Goal: Find specific page/section: Find specific page/section

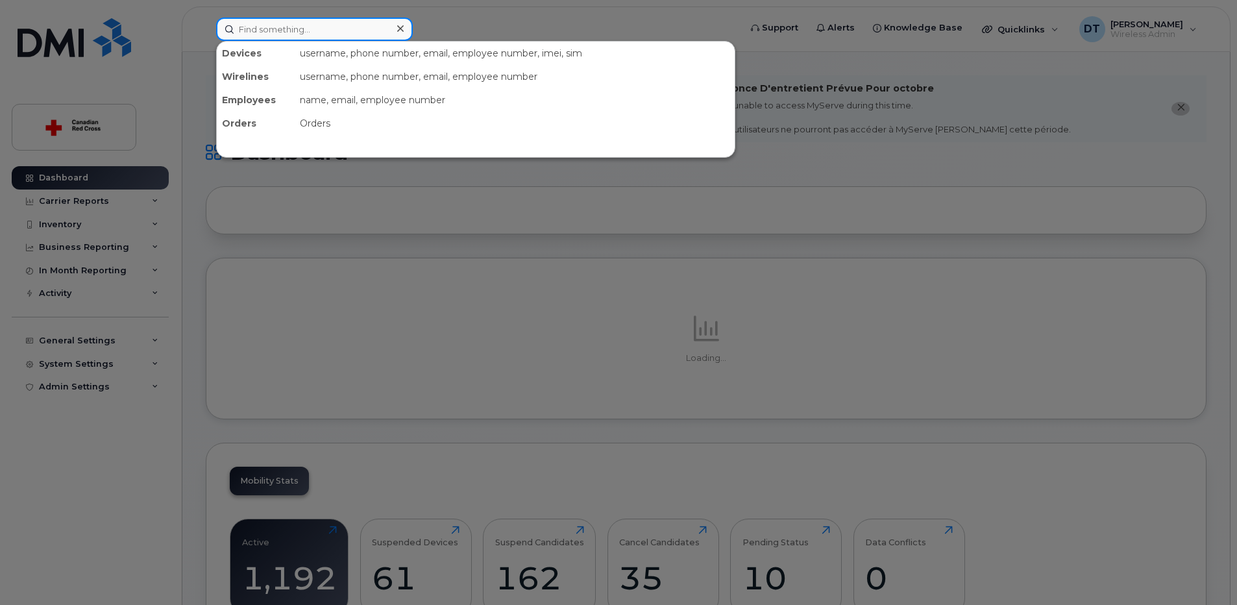
click at [347, 23] on input at bounding box center [314, 29] width 197 height 23
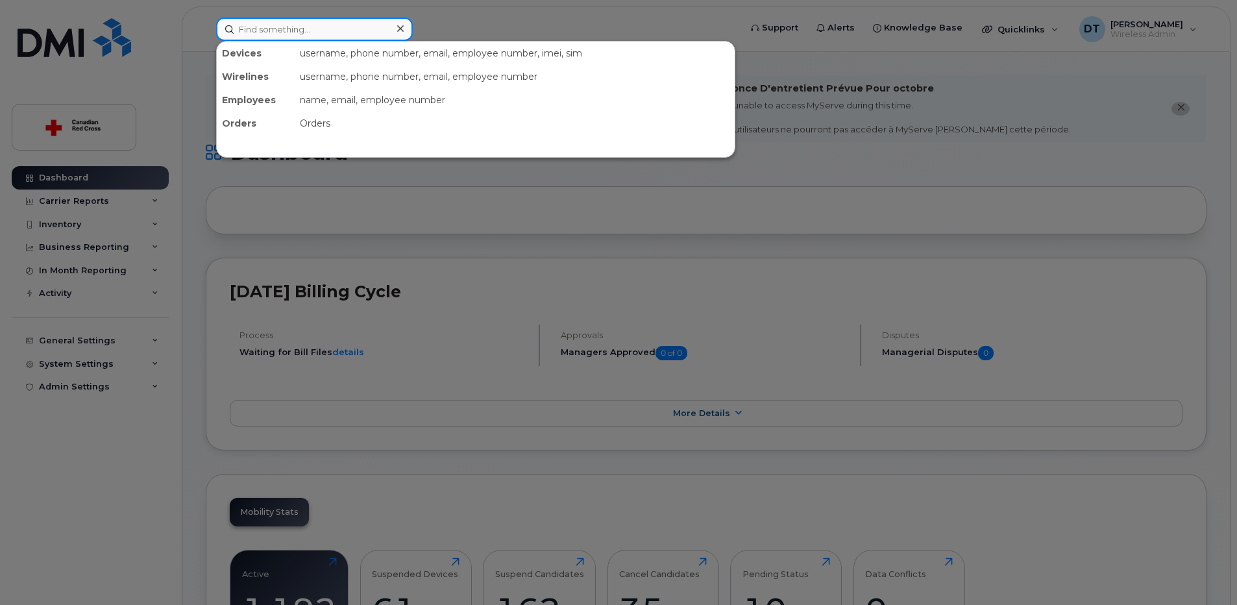
paste input "514-249-6628"
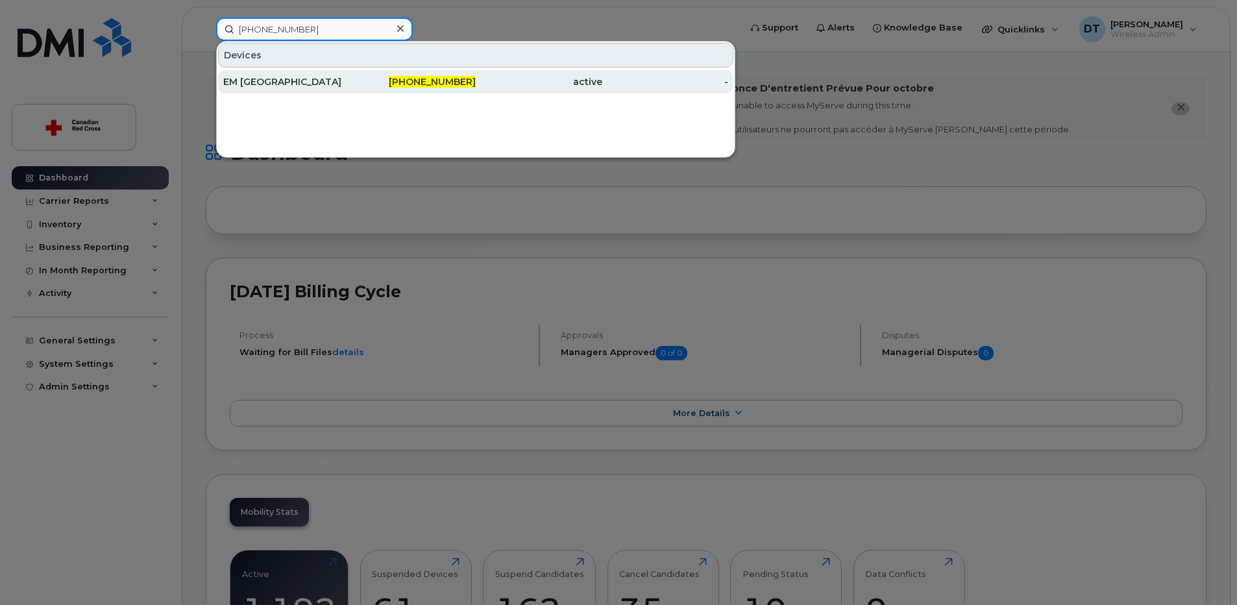
type input "514-249-6628"
click at [402, 80] on div "514-249-6628" at bounding box center [413, 81] width 127 height 13
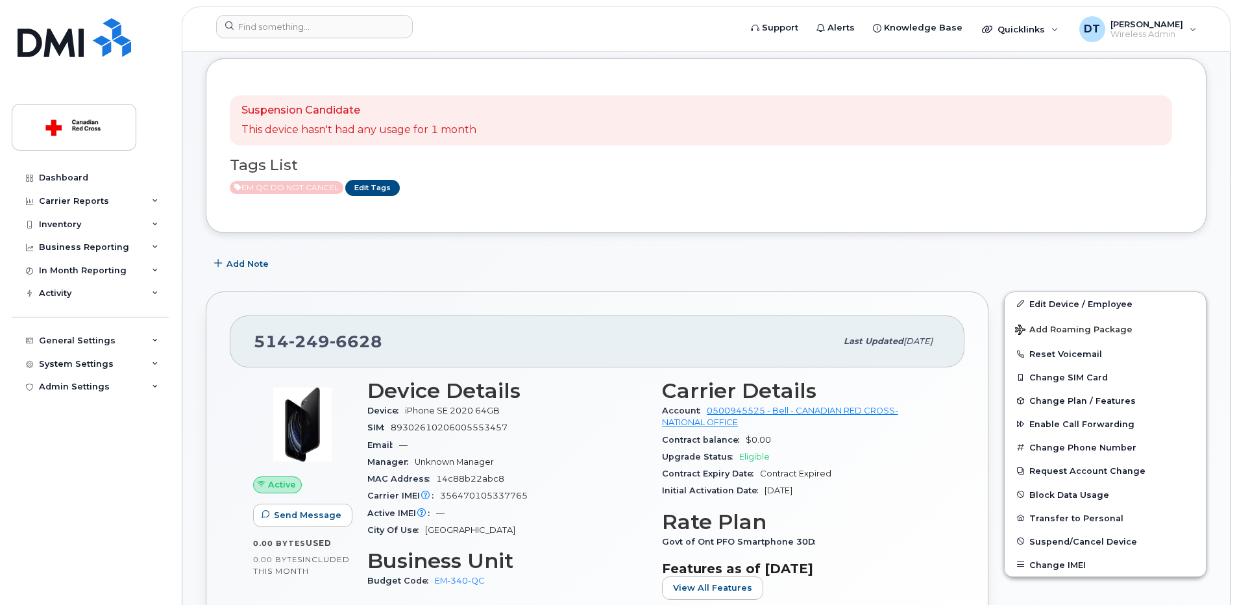
scroll to position [195, 0]
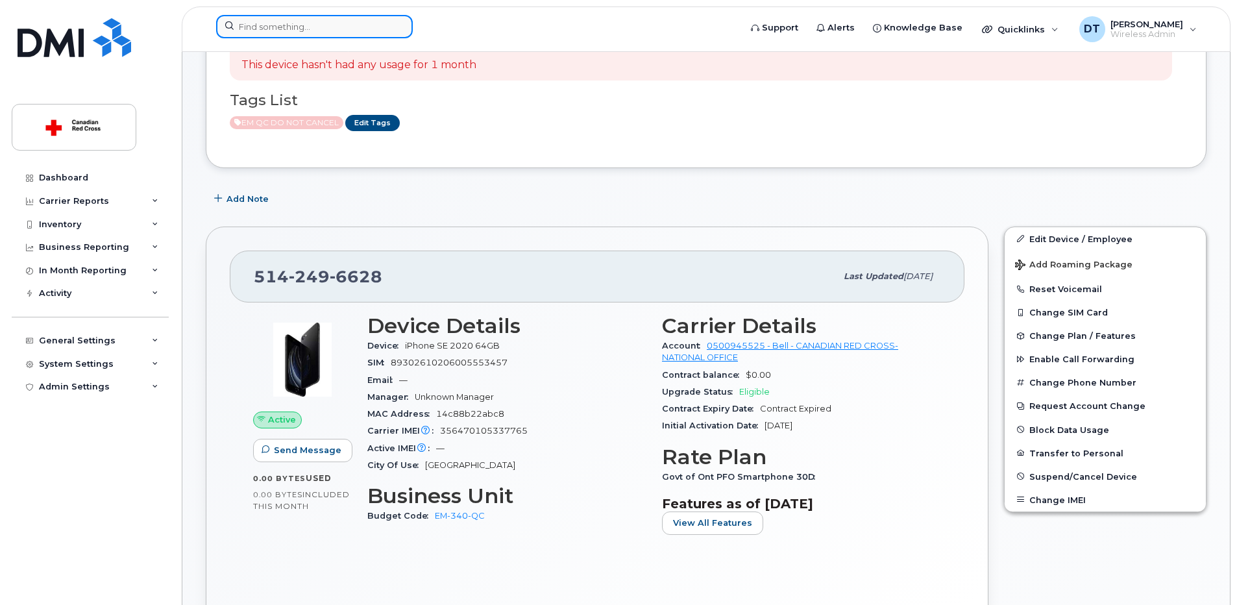
click at [254, 23] on input at bounding box center [314, 26] width 197 height 23
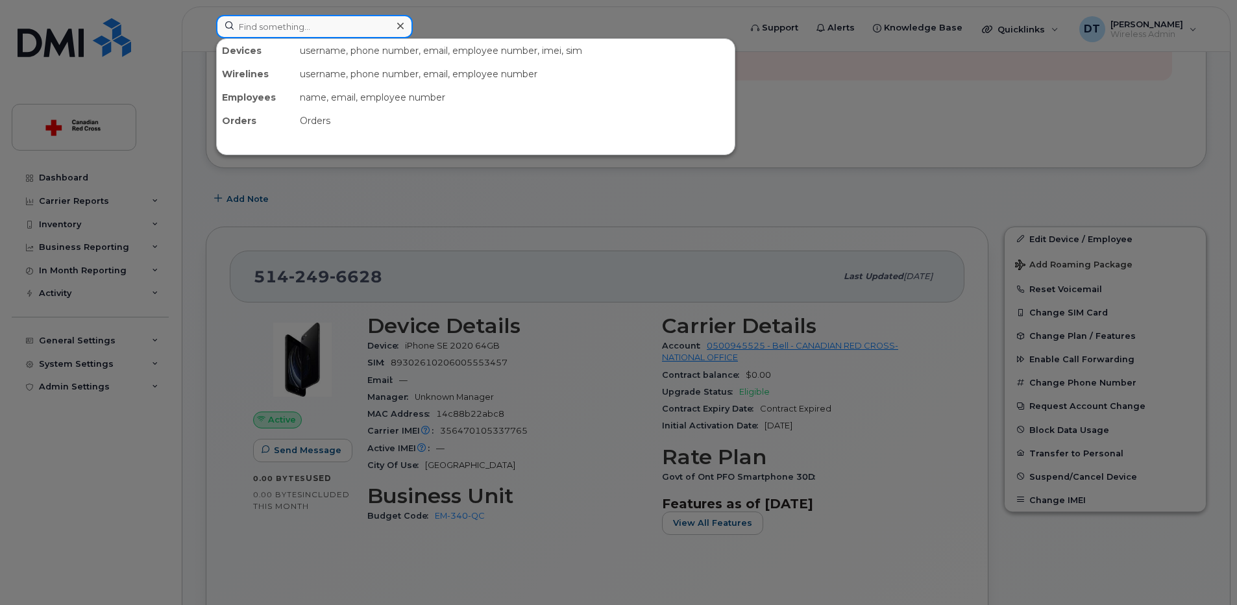
paste input "2044305798"
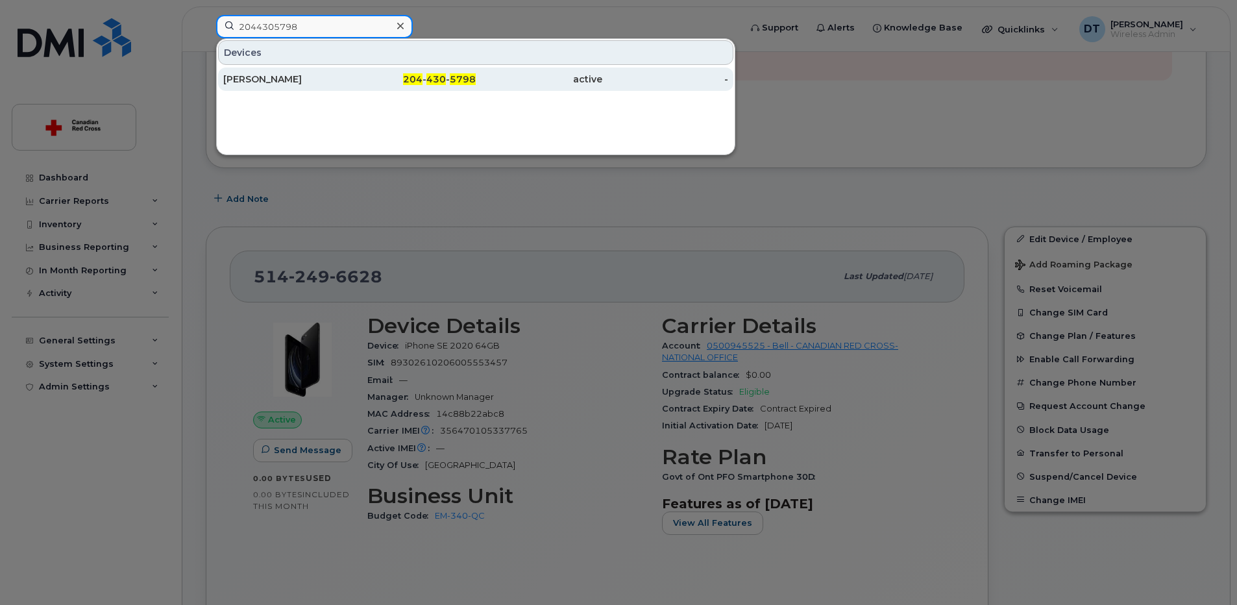
type input "2044305798"
click at [364, 80] on div "204 - 430 - 5798" at bounding box center [413, 79] width 127 height 13
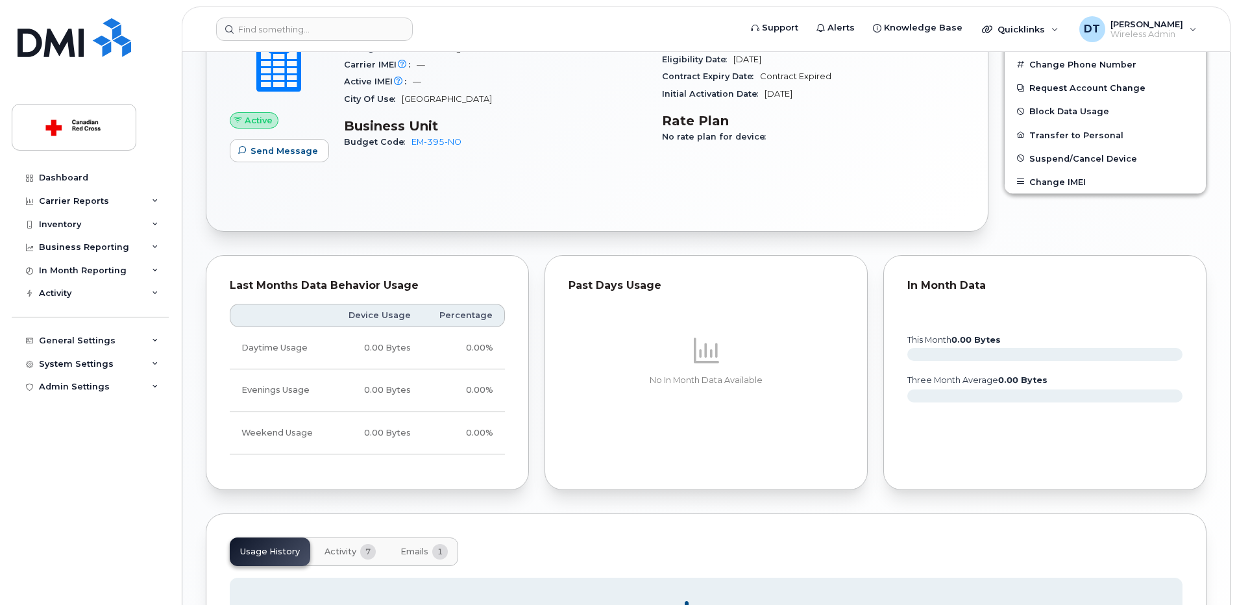
scroll to position [800, 0]
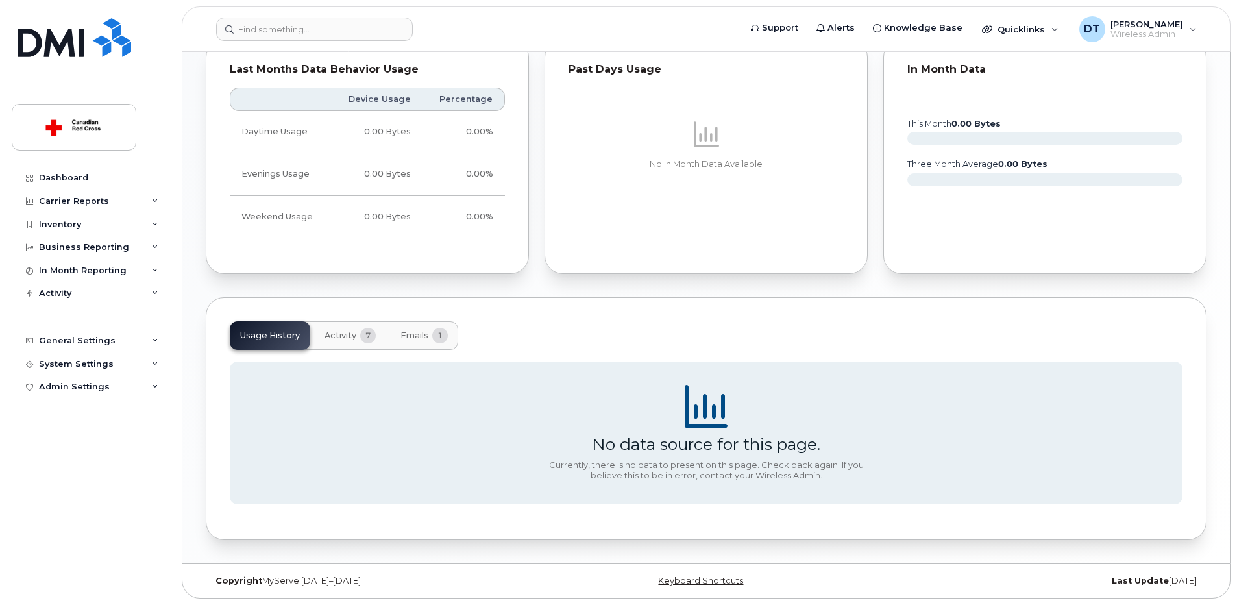
click at [332, 336] on span "Activity" at bounding box center [341, 335] width 32 height 10
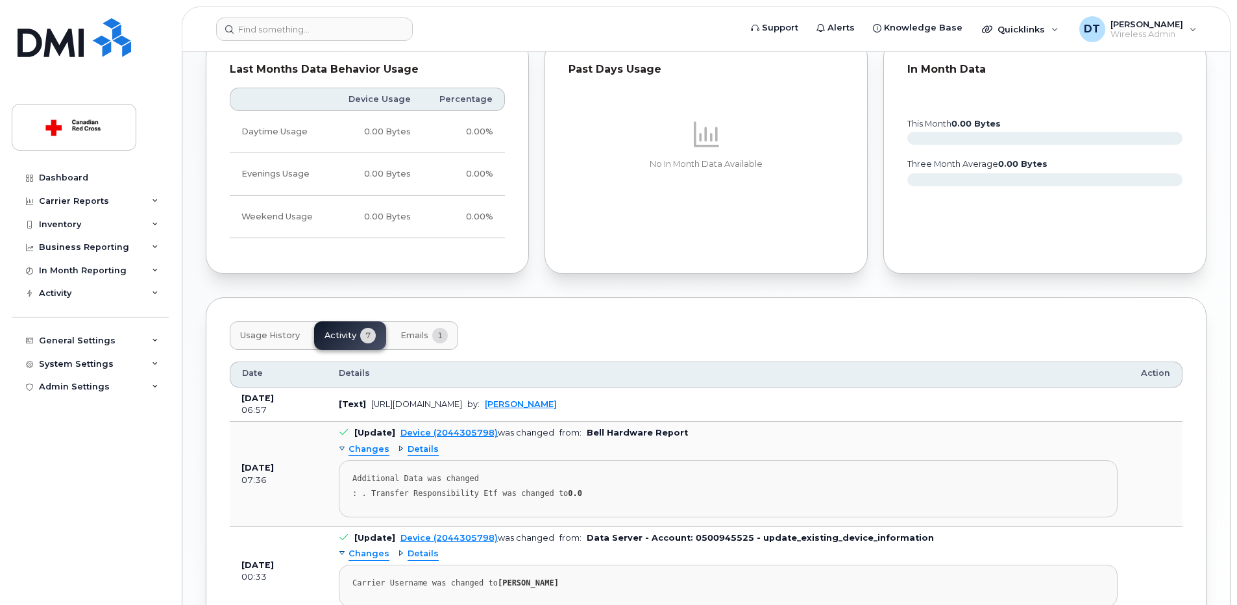
drag, startPoint x: 371, startPoint y: 404, endPoint x: 584, endPoint y: 403, distance: 213.6
click at [584, 403] on td "[Text] https://crcssupport.atlassian.net/browse/IS-166626 by: Corinne Burke" at bounding box center [728, 405] width 802 height 35
drag, startPoint x: 584, startPoint y: 403, endPoint x: 562, endPoint y: 406, distance: 22.9
copy div "https://crcssupport.atlassian.net/browse/IS-166626"
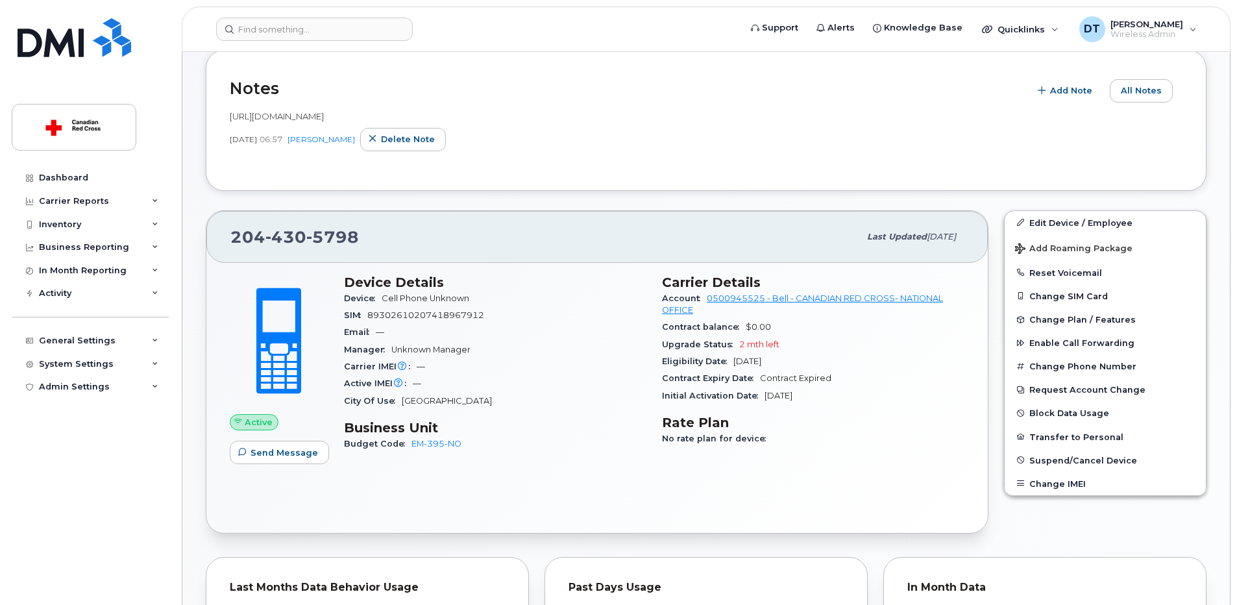
scroll to position [0, 0]
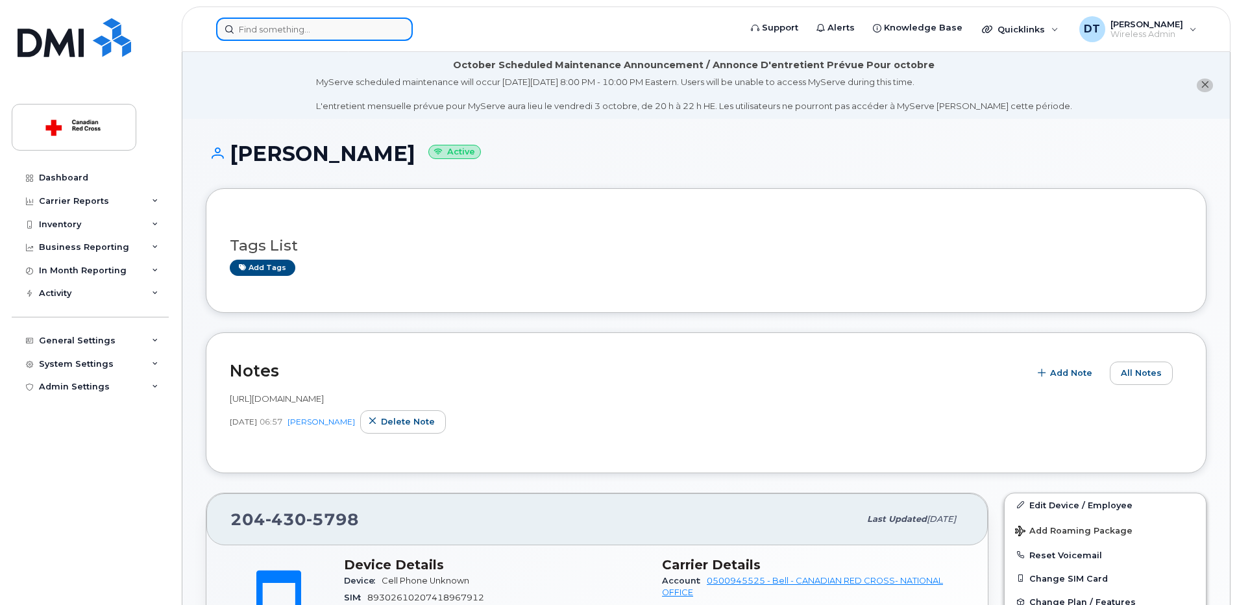
click at [334, 25] on input at bounding box center [314, 29] width 197 height 23
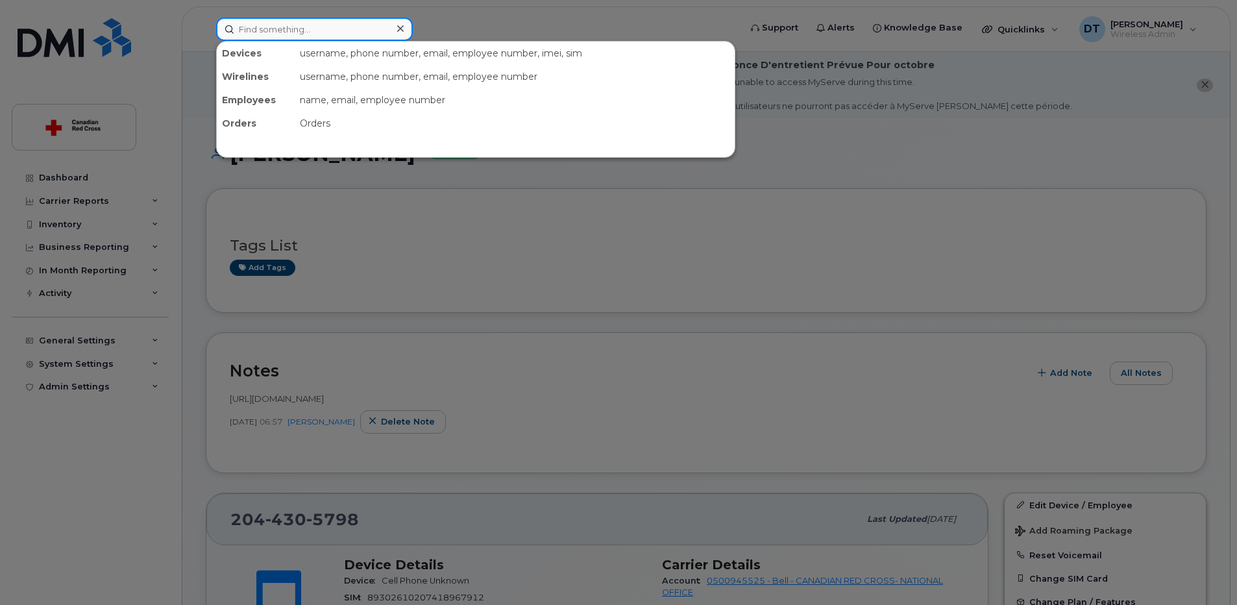
paste input "2507391055"
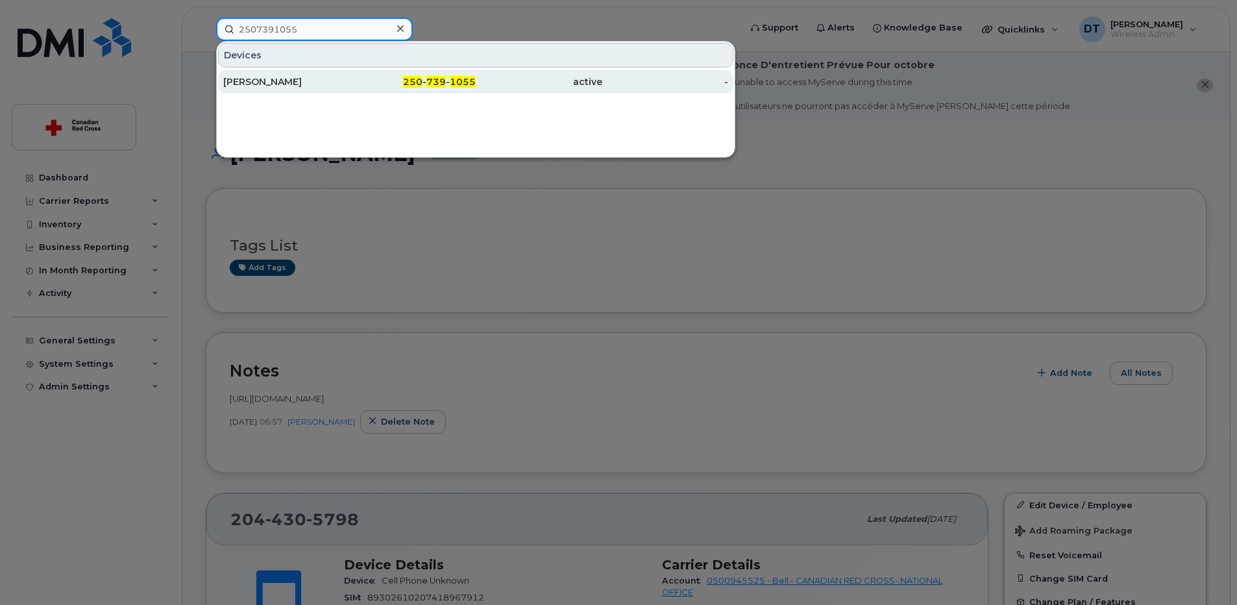
type input "2507391055"
click at [319, 78] on div "[PERSON_NAME]" at bounding box center [286, 81] width 127 height 13
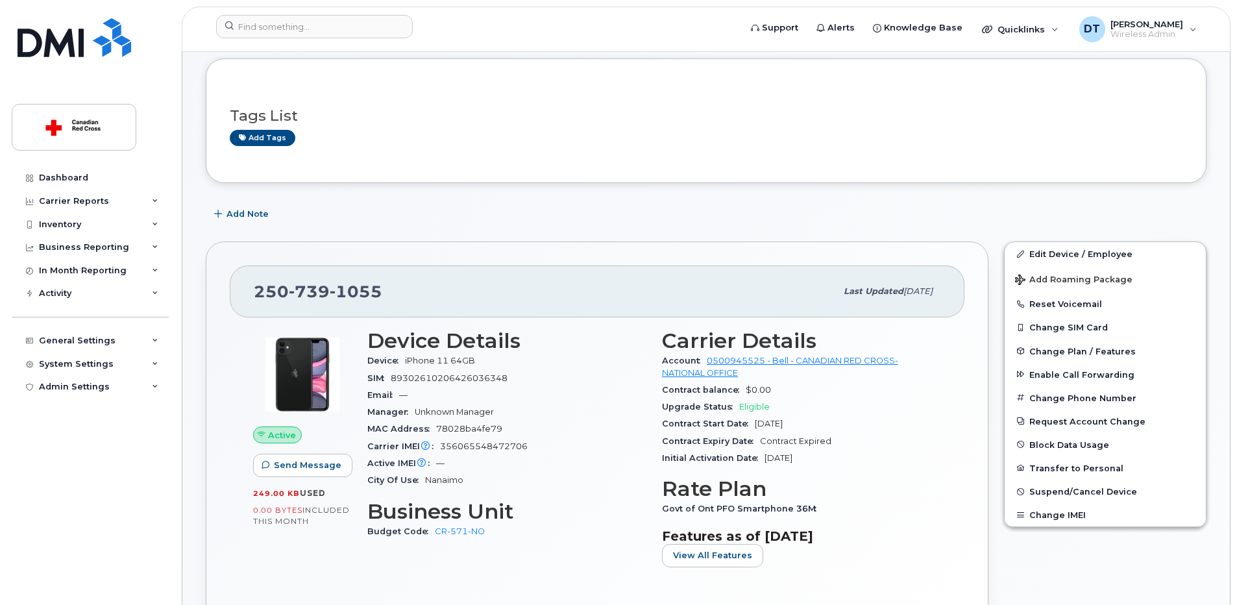
scroll to position [195, 0]
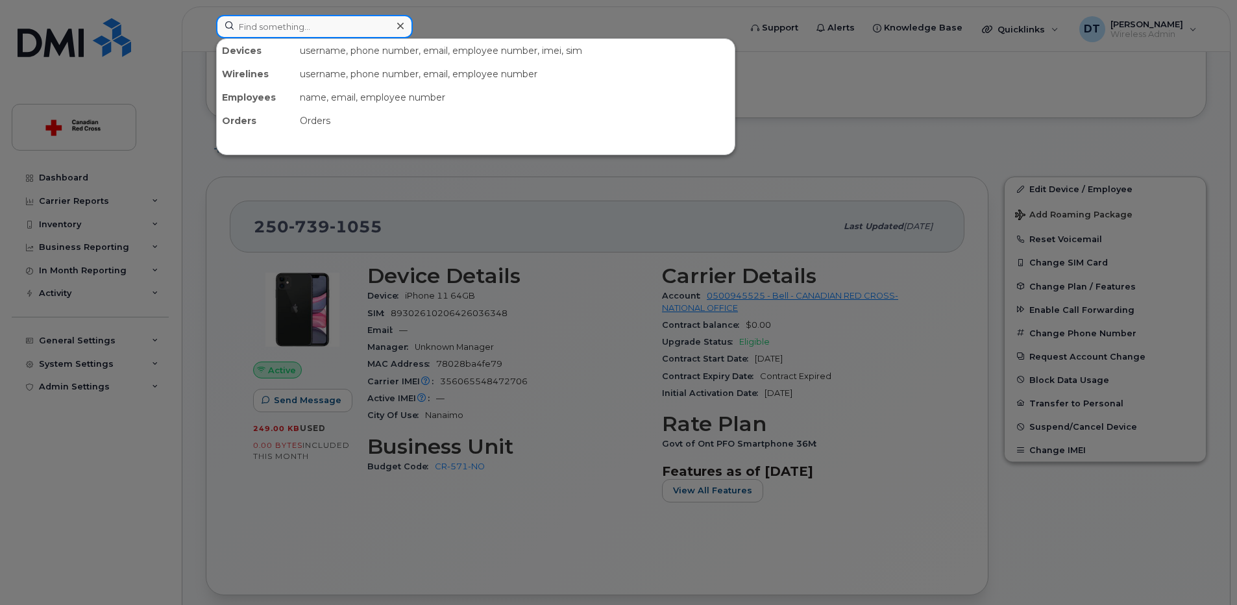
click at [325, 27] on input at bounding box center [314, 26] width 197 height 23
paste input "343-551-0283"
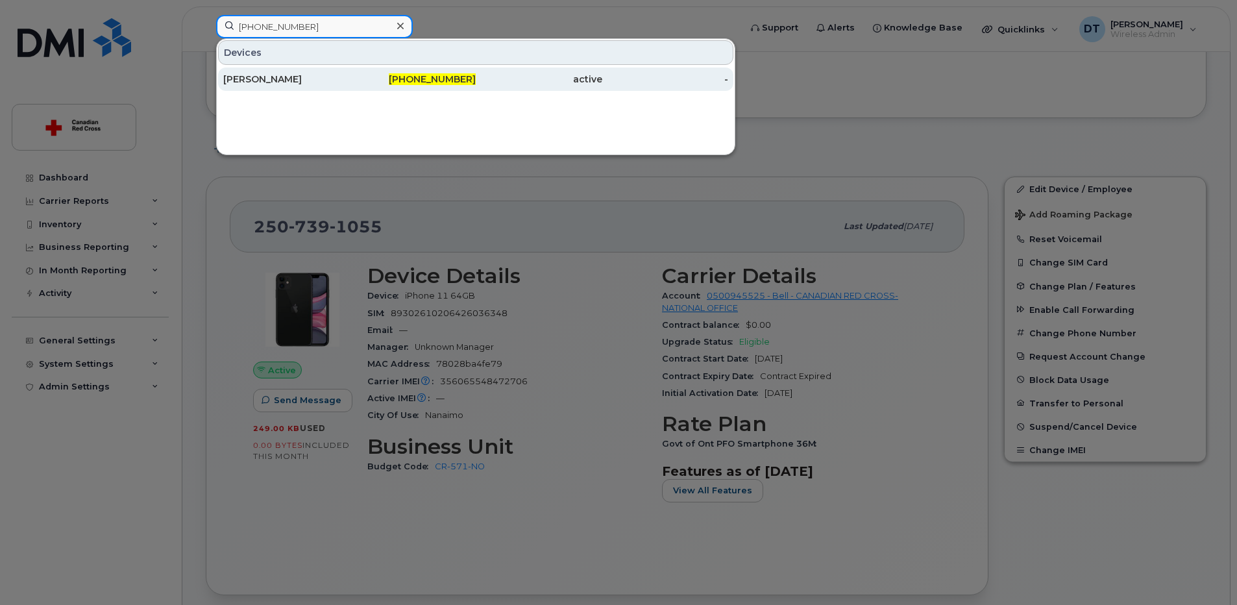
type input "343-551-0283"
click at [401, 82] on div "343-551-0283" at bounding box center [413, 79] width 127 height 13
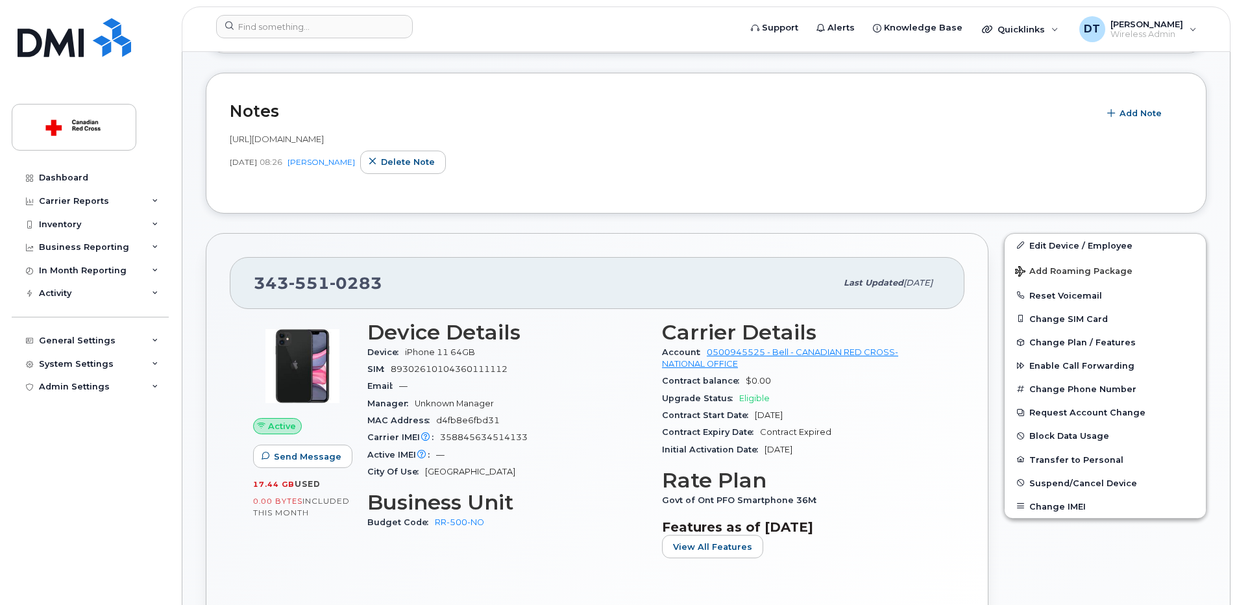
scroll to position [325, 0]
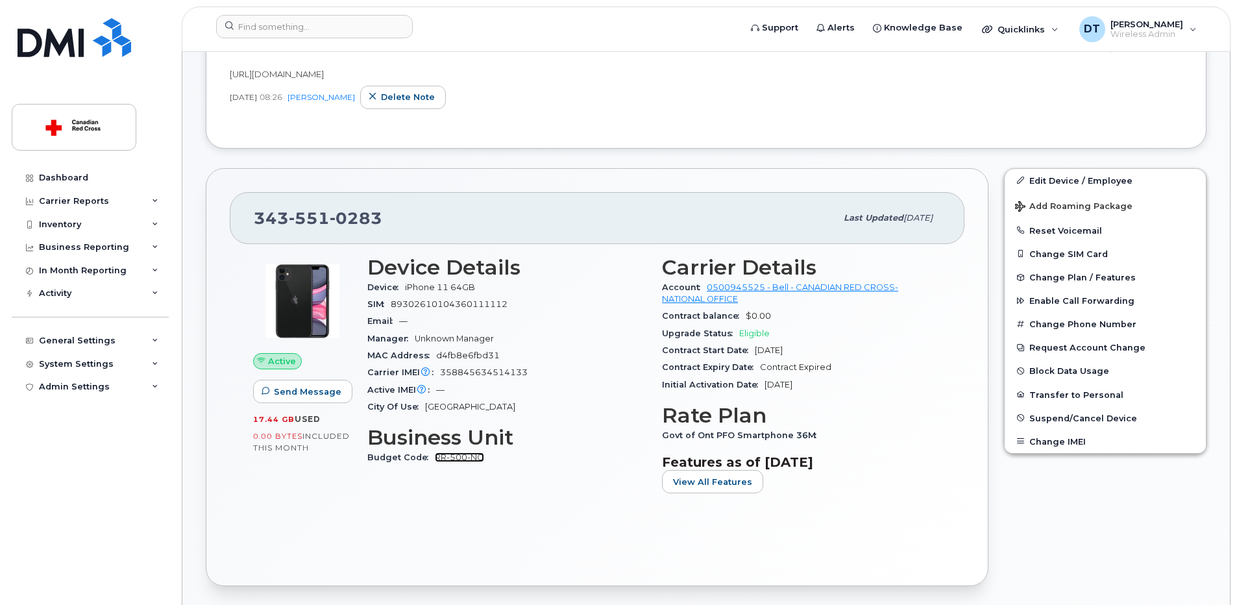
click at [453, 456] on link "RR-500-NO" at bounding box center [459, 457] width 49 height 10
click at [159, 367] on div "System Settings" at bounding box center [90, 363] width 157 height 23
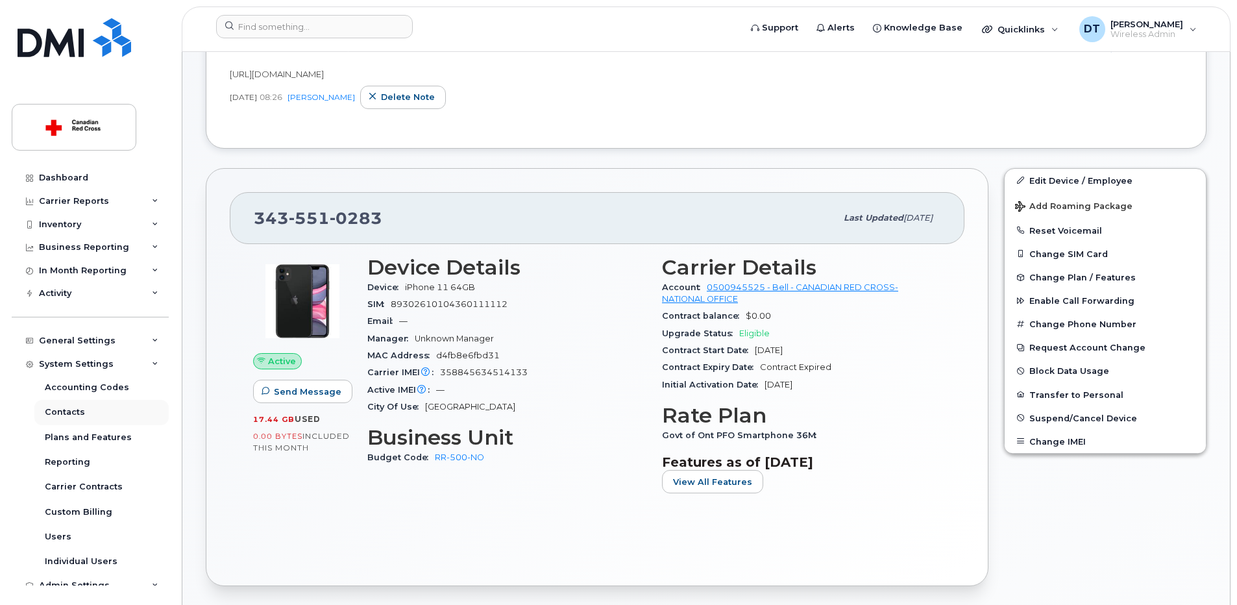
scroll to position [12, 0]
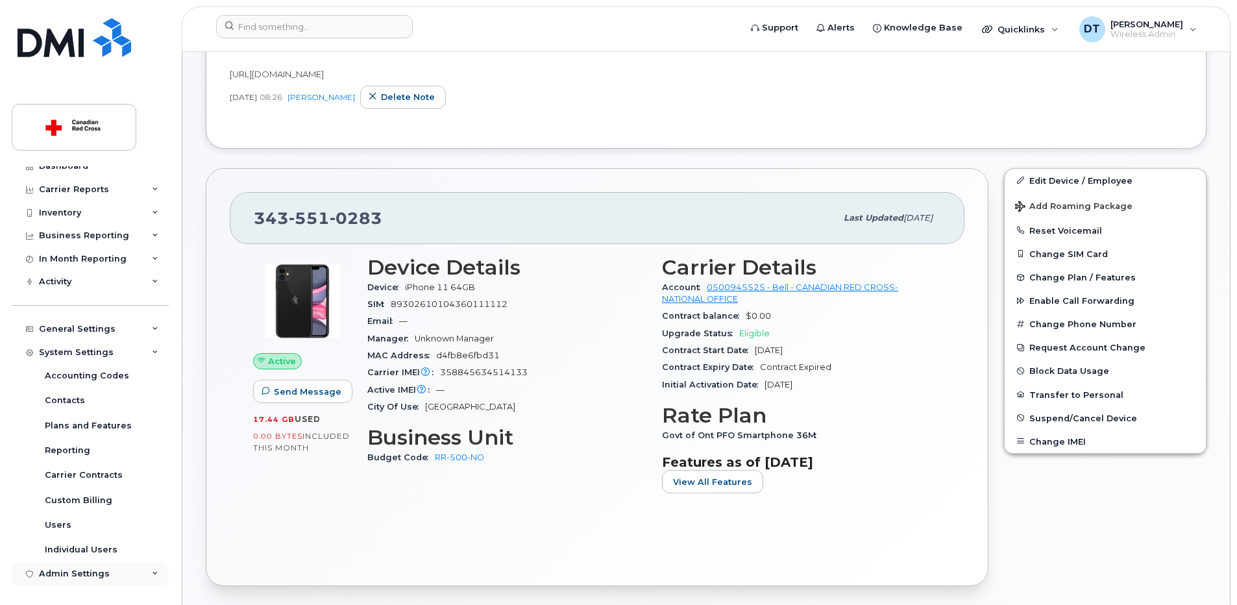
click at [152, 576] on icon at bounding box center [155, 574] width 6 height 6
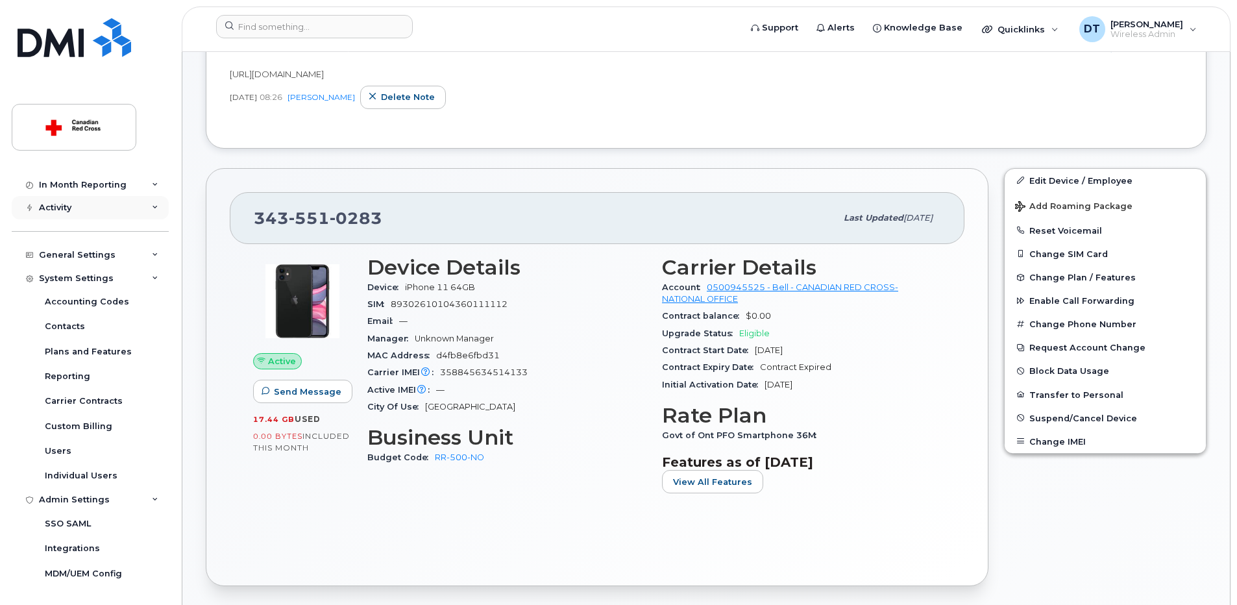
scroll to position [0, 0]
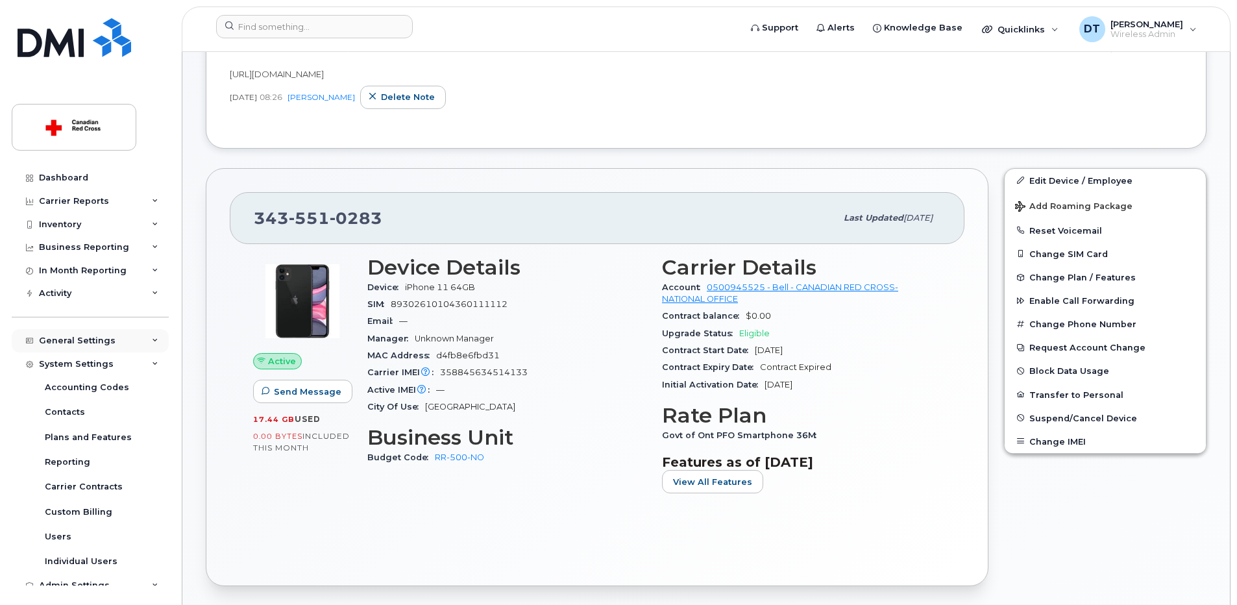
click at [154, 341] on icon at bounding box center [155, 341] width 6 height 6
